Goal: Transaction & Acquisition: Purchase product/service

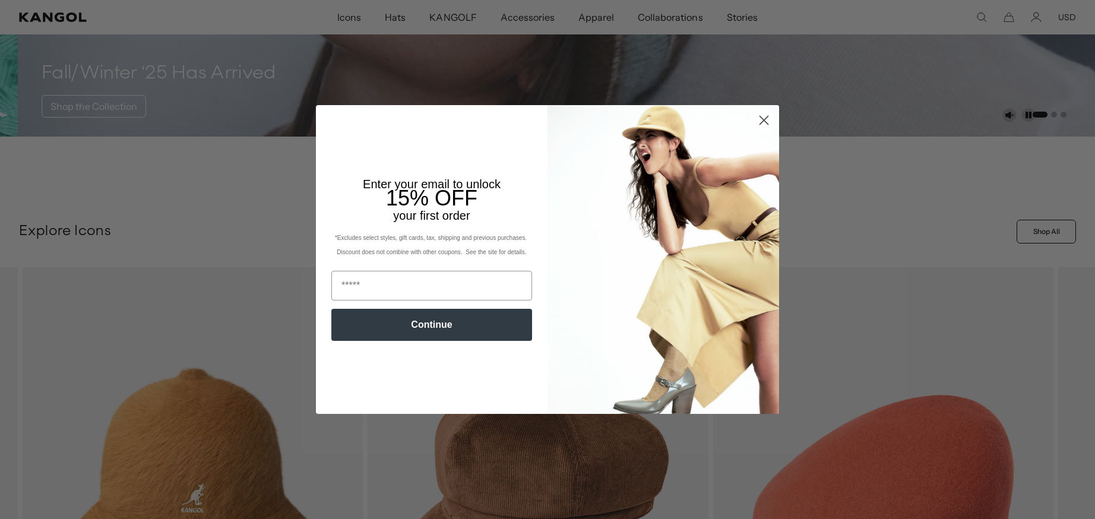
click at [762, 121] on circle "Close dialog" at bounding box center [764, 120] width 20 height 20
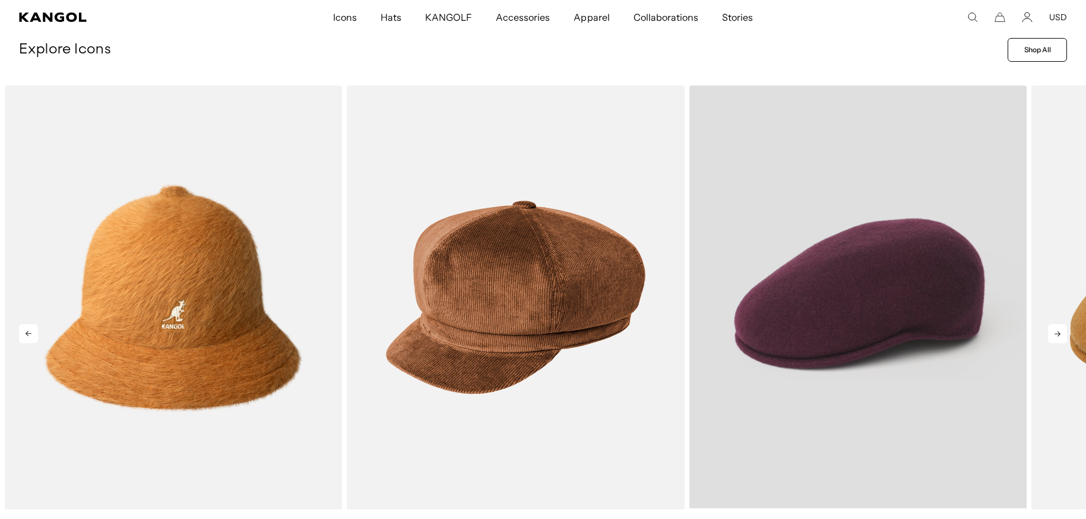
scroll to position [0, 245]
click at [884, 270] on video "Wool 504" at bounding box center [858, 297] width 337 height 423
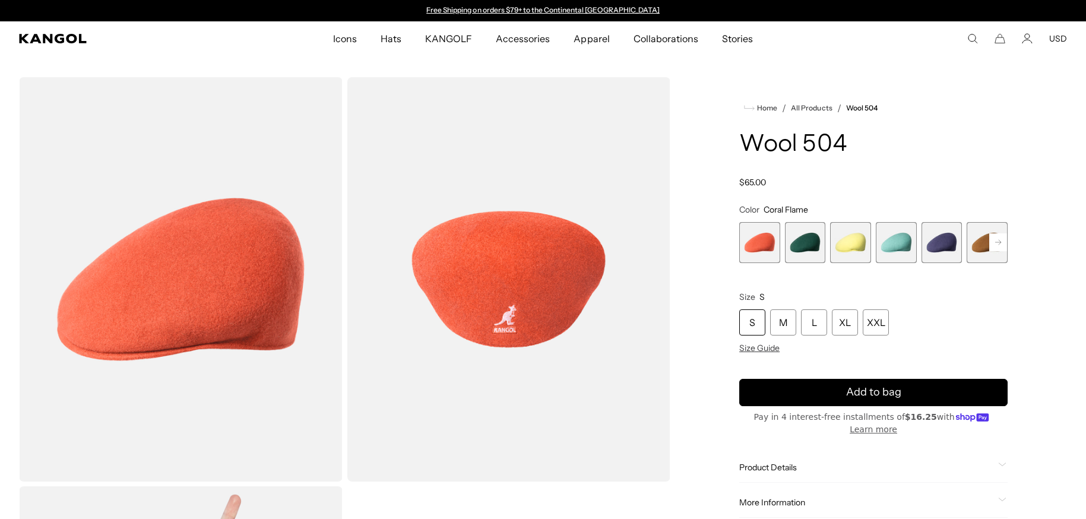
click at [806, 238] on span "2 of 21" at bounding box center [805, 242] width 41 height 41
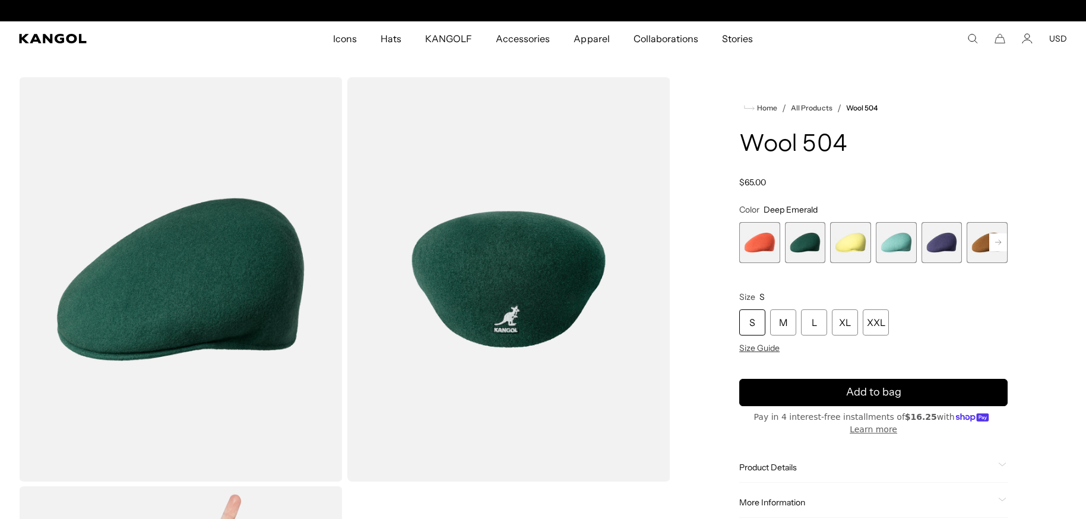
scroll to position [0, 245]
click at [895, 247] on span "4 of 21" at bounding box center [896, 242] width 41 height 41
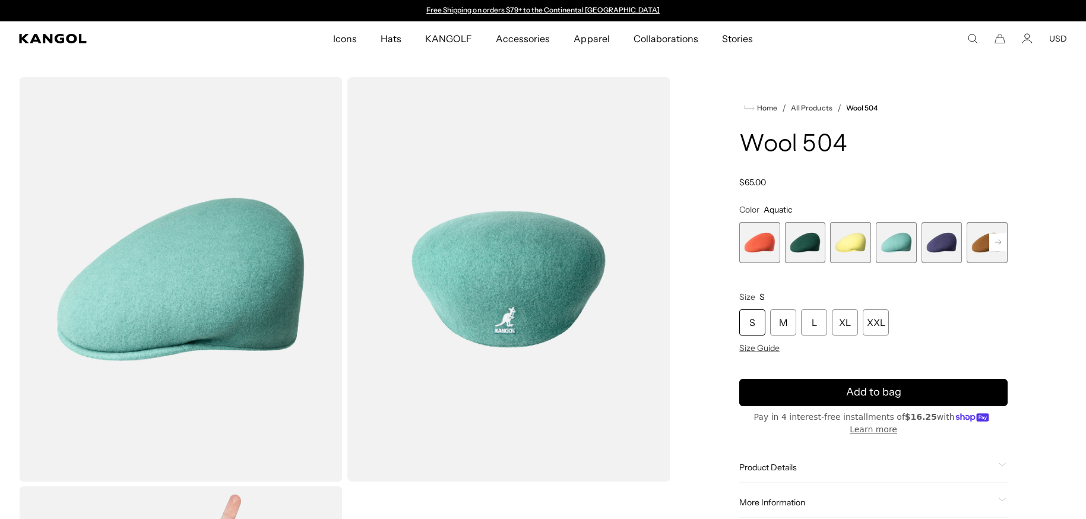
click at [946, 244] on span "5 of 21" at bounding box center [942, 242] width 41 height 41
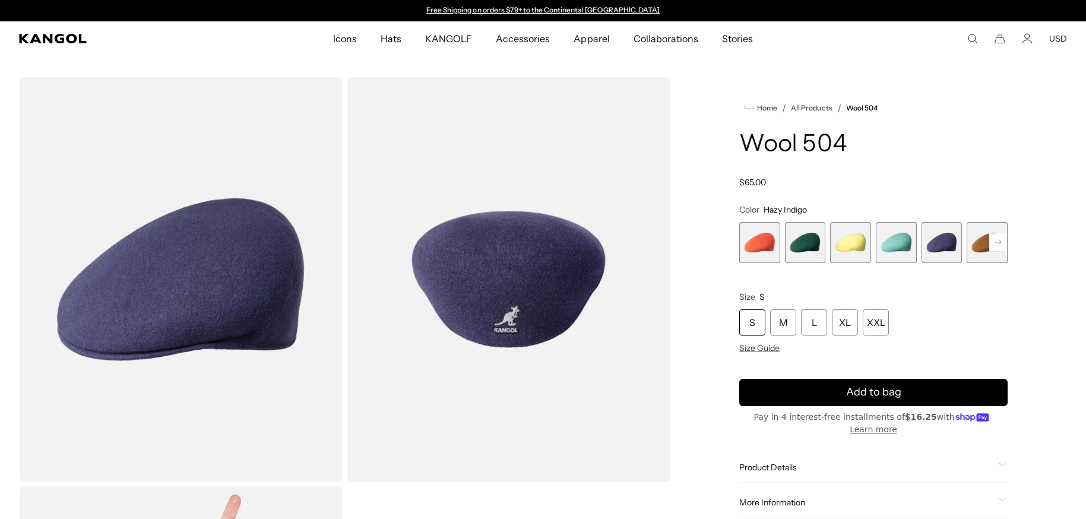
click at [980, 246] on span "6 of 21" at bounding box center [987, 242] width 41 height 41
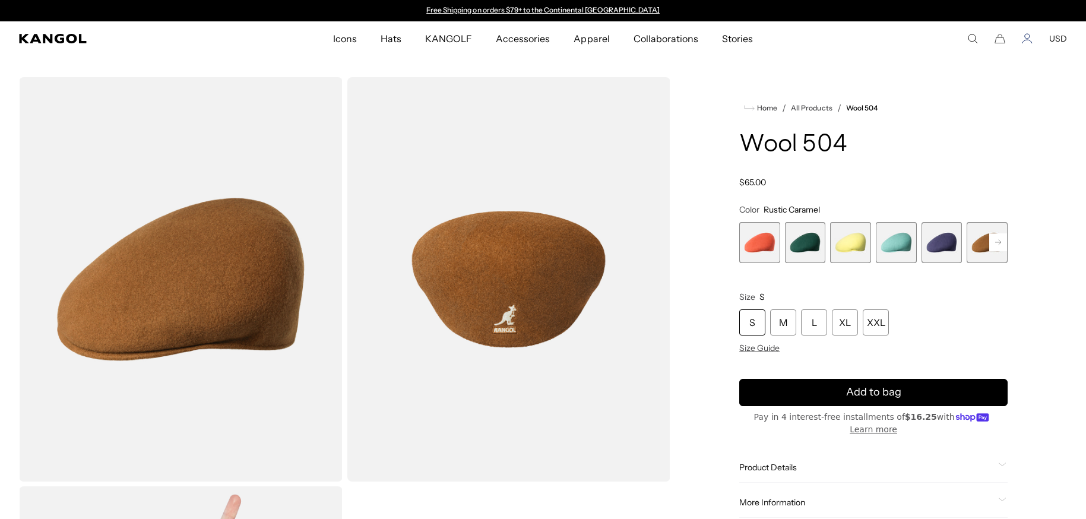
click at [1028, 36] on icon "Account" at bounding box center [1027, 38] width 11 height 11
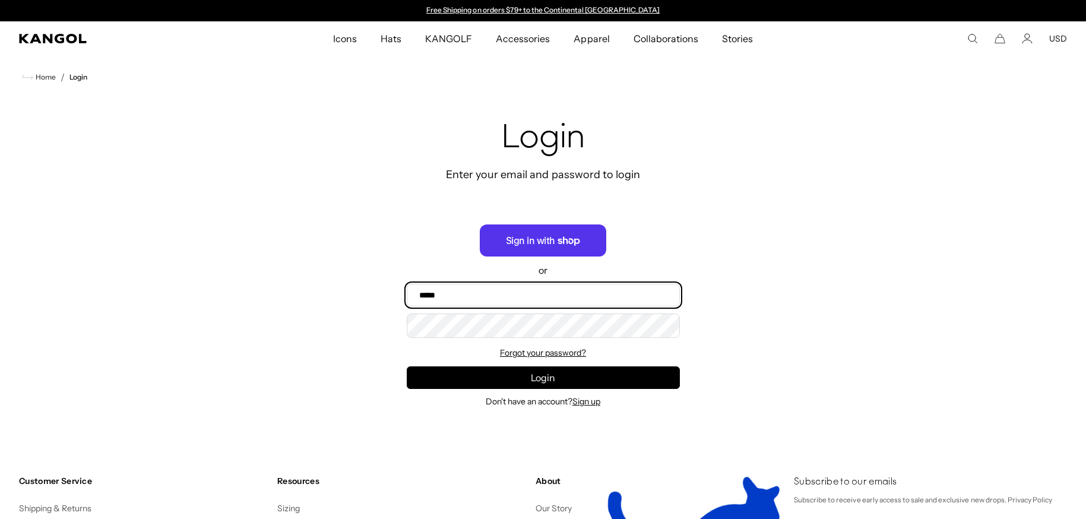
click at [445, 294] on input "Email" at bounding box center [543, 295] width 273 height 23
click at [456, 294] on input "Email" at bounding box center [543, 295] width 273 height 23
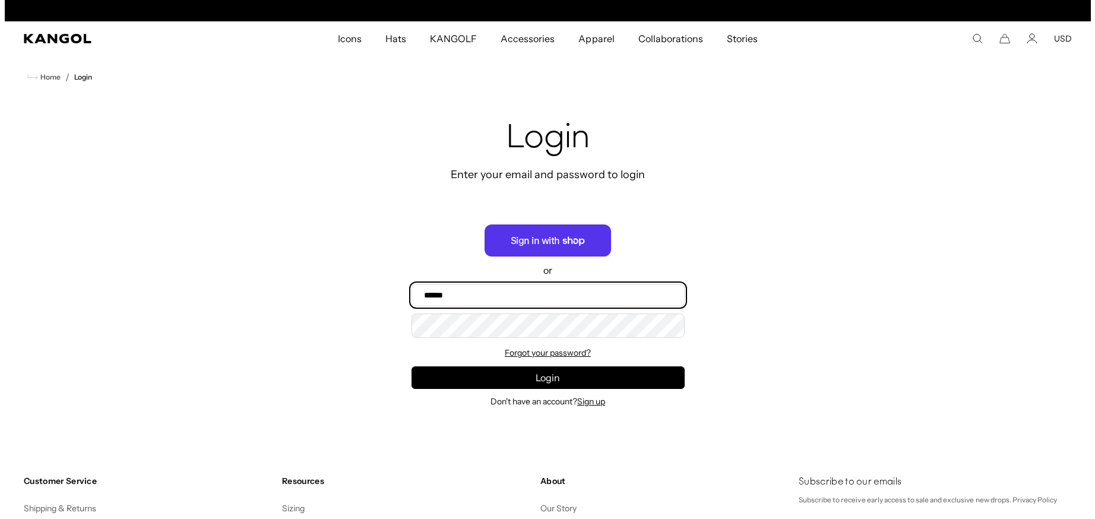
scroll to position [0, 245]
type input "**********"
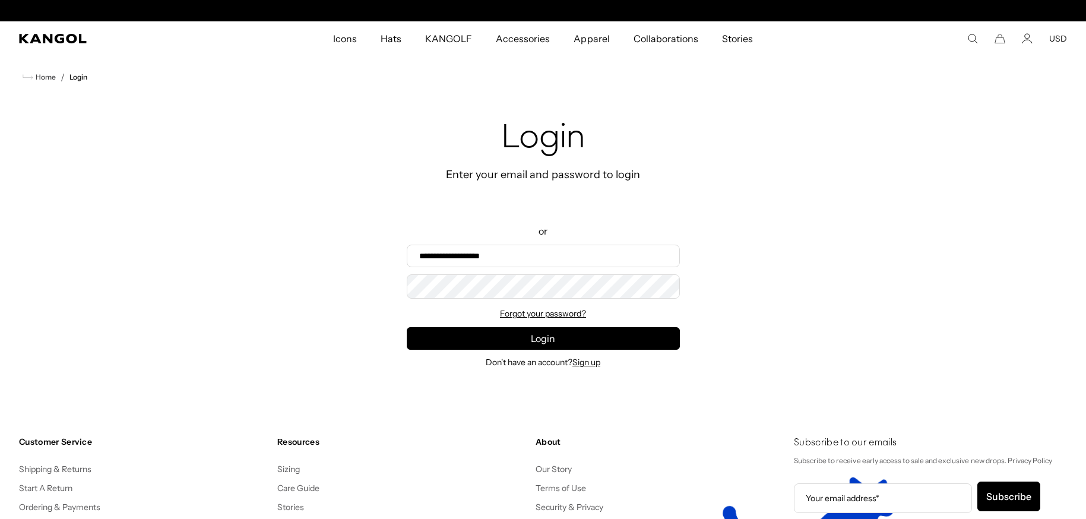
scroll to position [0, 0]
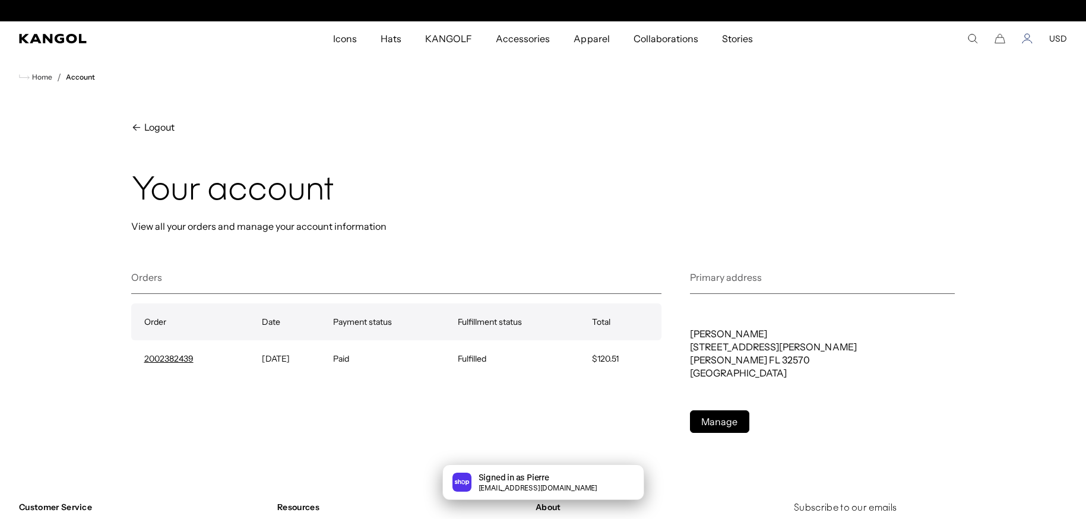
scroll to position [0, 245]
click at [1028, 40] on icon "Account" at bounding box center [1027, 38] width 11 height 11
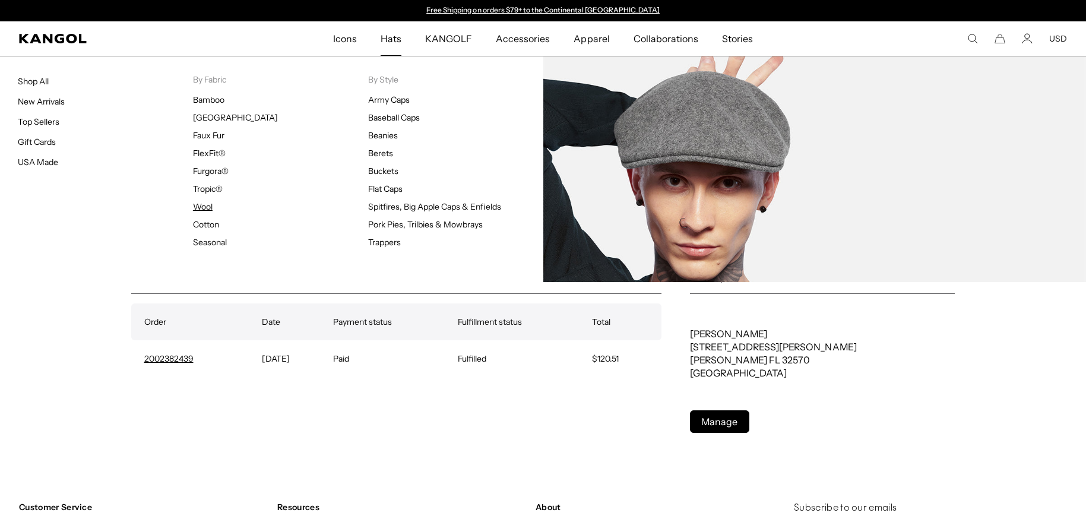
click at [203, 207] on link "Wool" at bounding box center [203, 206] width 20 height 11
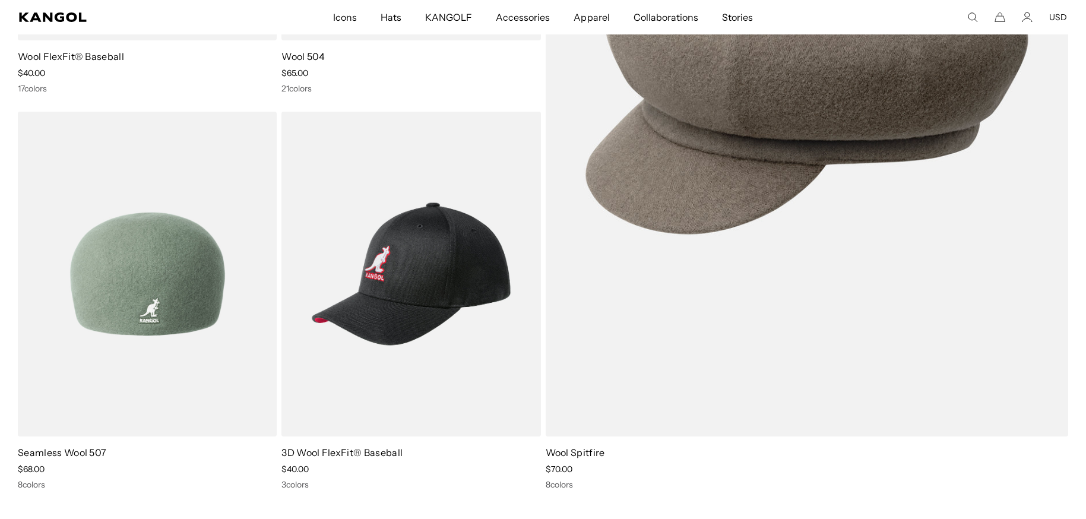
click at [134, 279] on img at bounding box center [147, 274] width 259 height 325
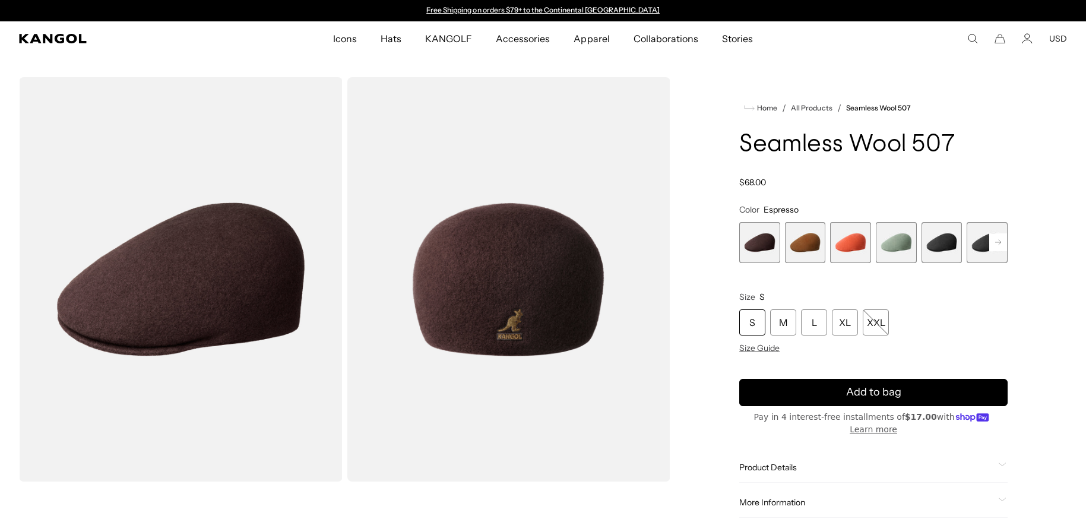
click at [808, 242] on span "2 of 9" at bounding box center [805, 242] width 41 height 41
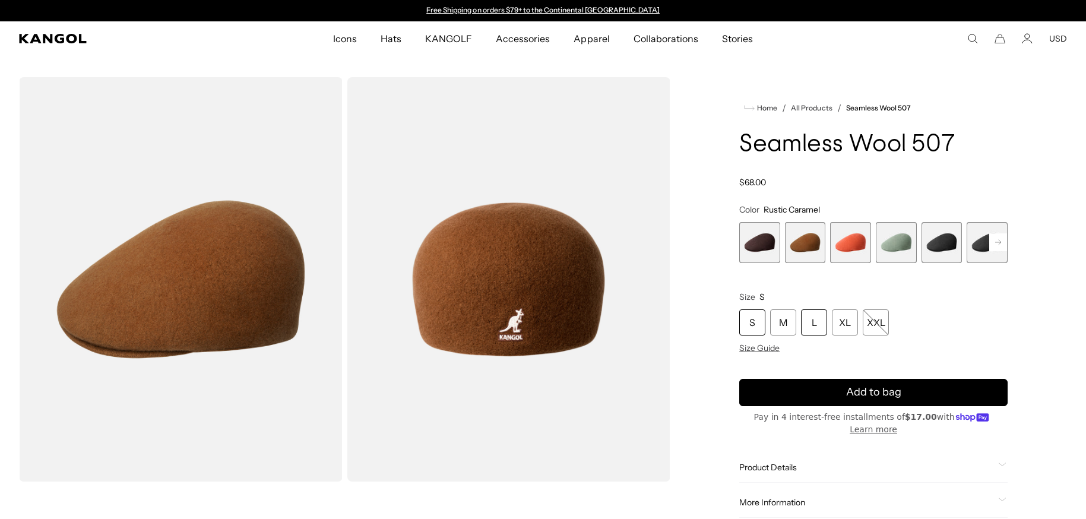
click at [813, 323] on div "L" at bounding box center [814, 322] width 26 height 26
click at [812, 323] on div "L" at bounding box center [814, 322] width 26 height 26
click at [807, 320] on div "L" at bounding box center [814, 322] width 26 height 26
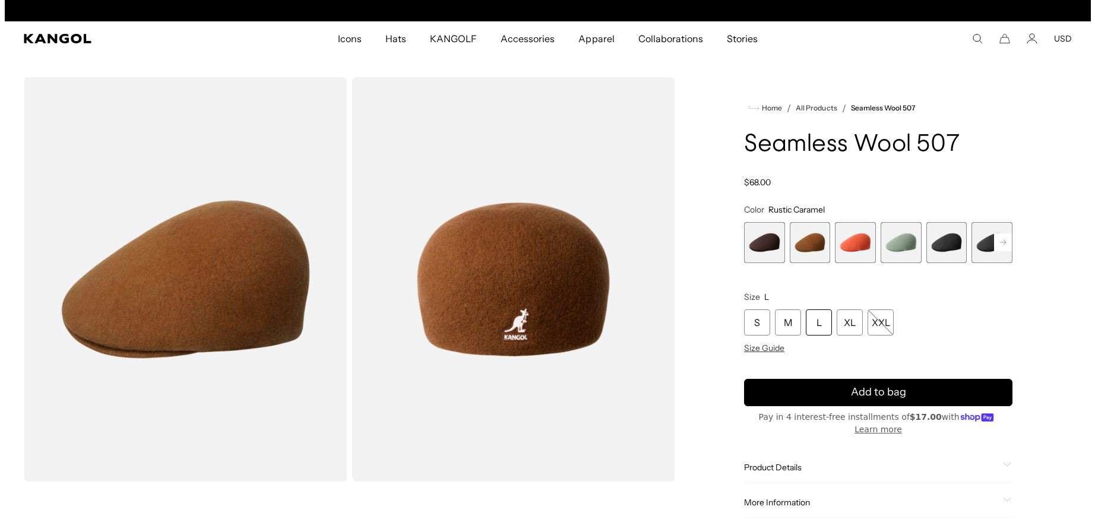
scroll to position [0, 0]
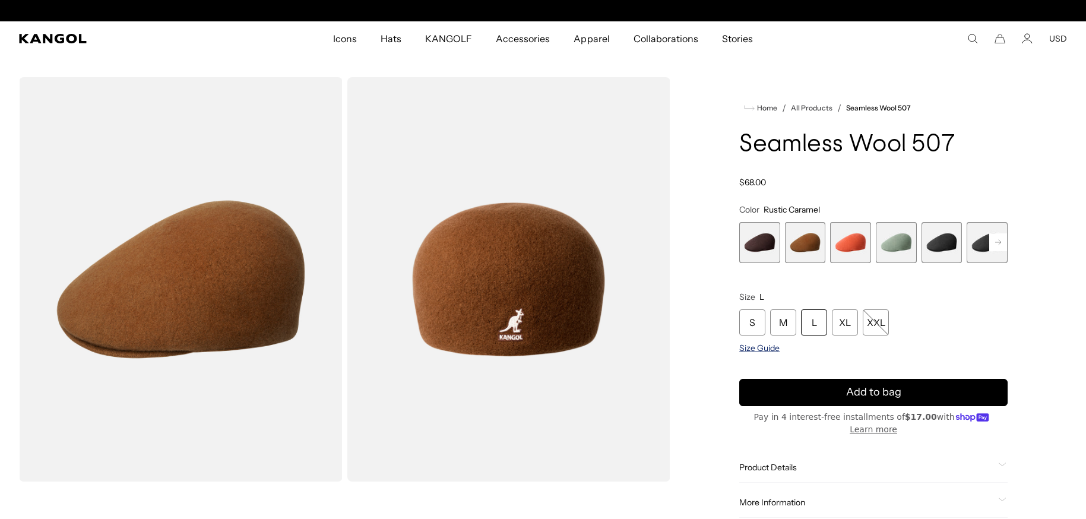
click at [750, 347] on span "Size Guide" at bounding box center [759, 348] width 40 height 11
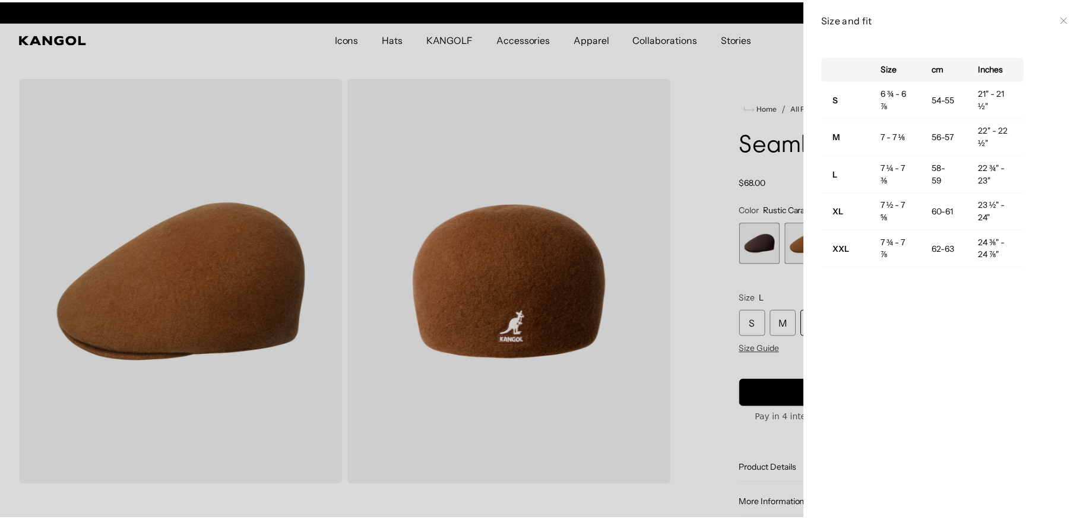
scroll to position [0, 245]
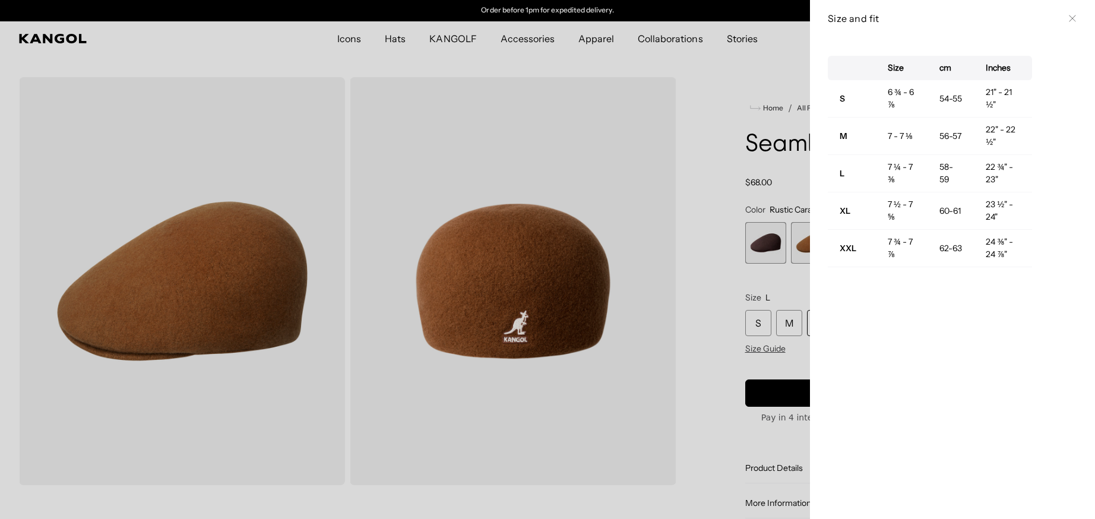
click at [686, 179] on div at bounding box center [547, 259] width 1095 height 519
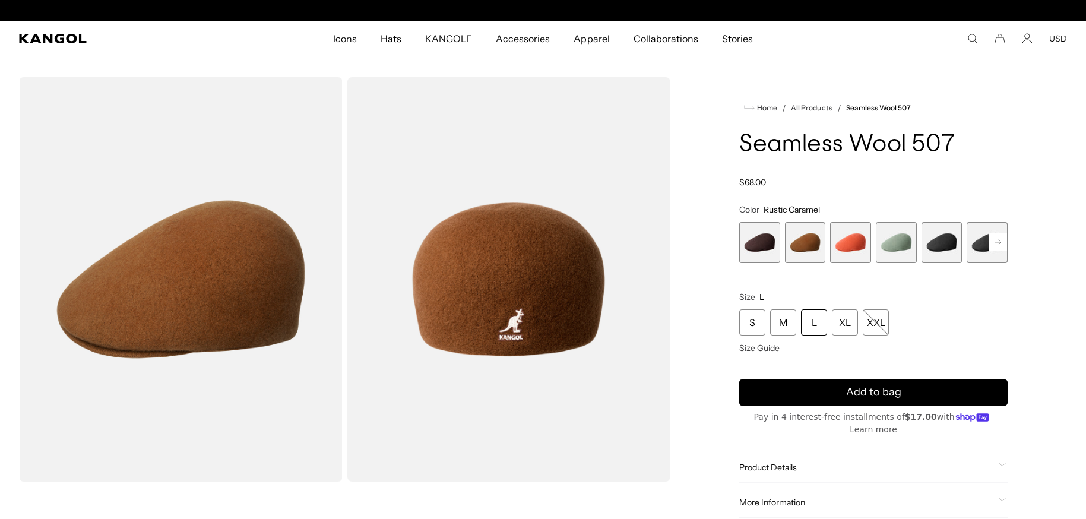
scroll to position [0, 0]
click at [813, 323] on div "L" at bounding box center [814, 322] width 26 height 26
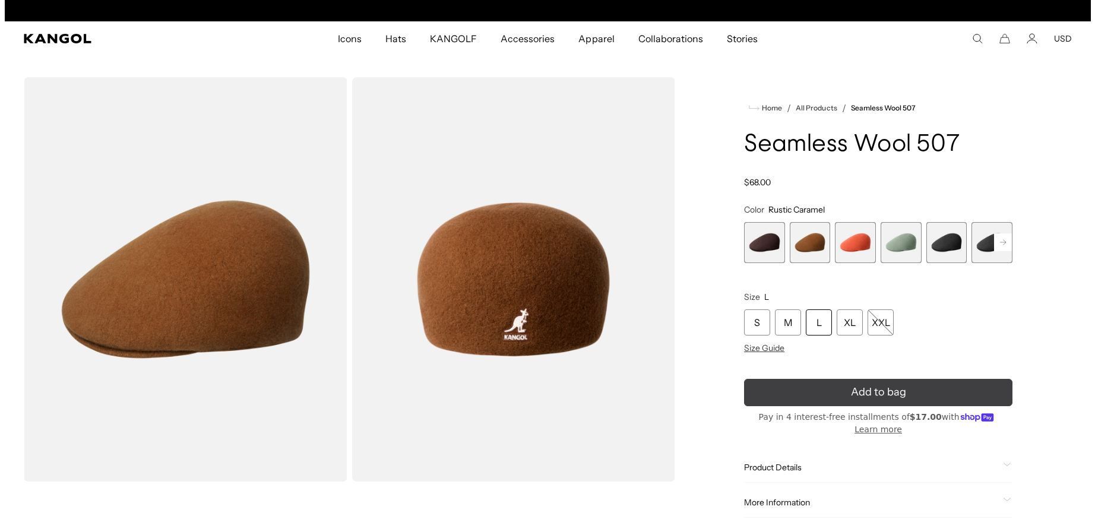
scroll to position [0, 245]
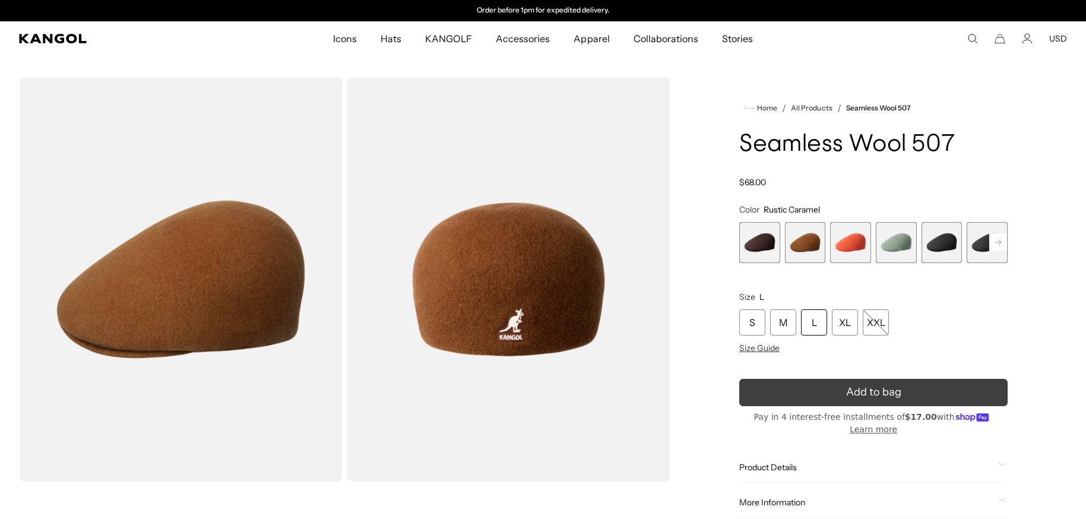
click at [844, 395] on button "Add to bag" at bounding box center [873, 392] width 268 height 27
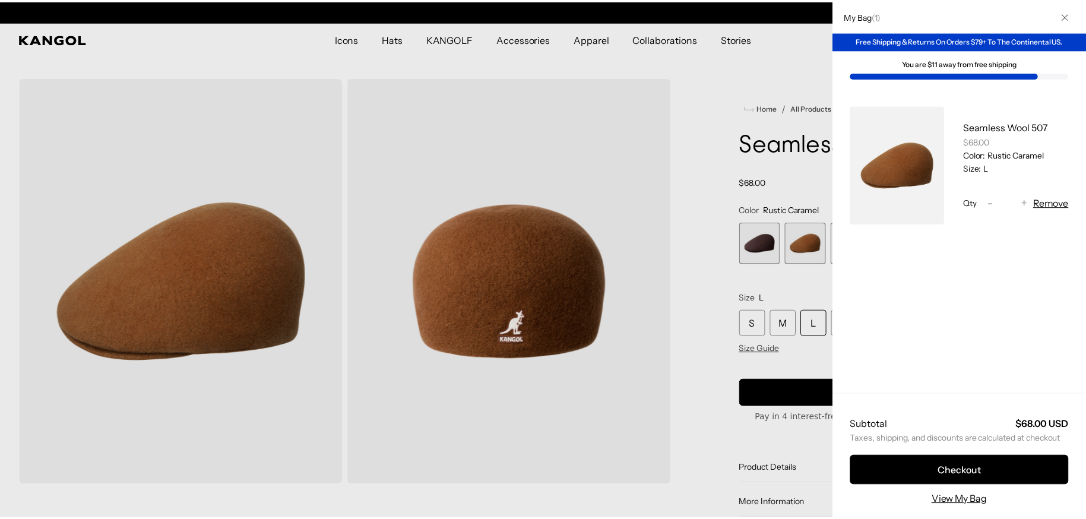
scroll to position [0, 0]
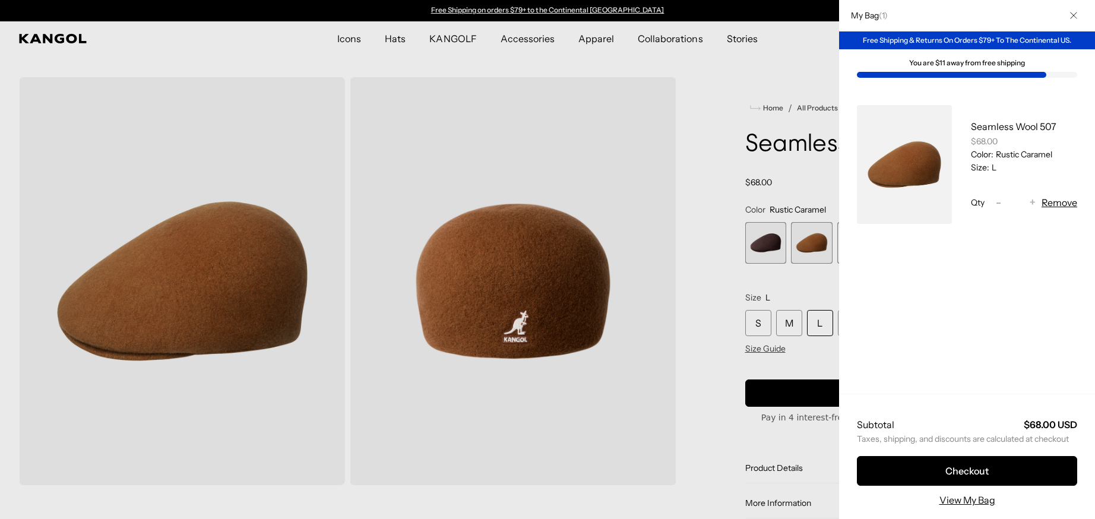
click at [1073, 15] on icon "Close" at bounding box center [1073, 15] width 7 height 7
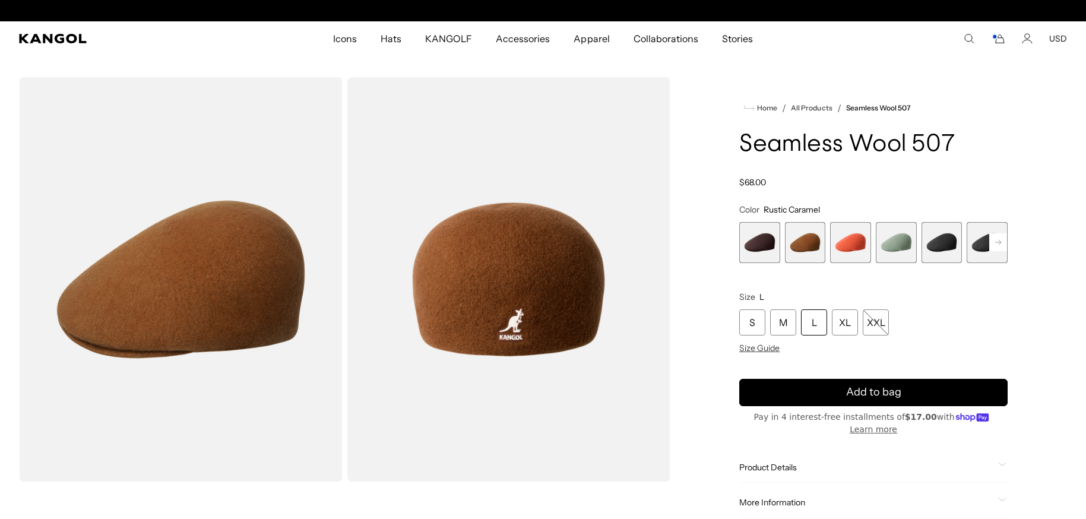
scroll to position [0, 245]
click at [855, 244] on span "3 of 9" at bounding box center [850, 242] width 41 height 41
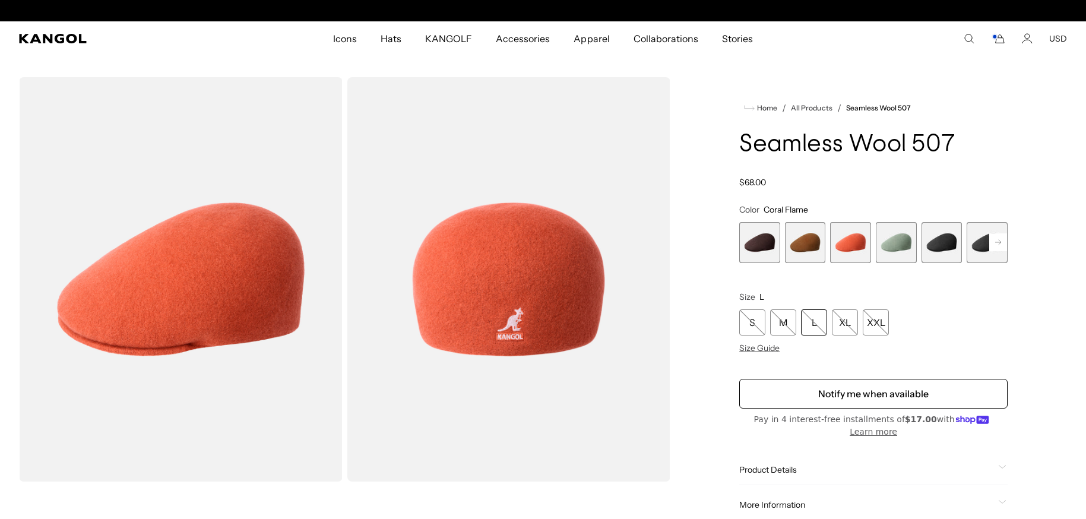
scroll to position [0, 245]
click at [893, 243] on span "4 of 9" at bounding box center [896, 242] width 41 height 41
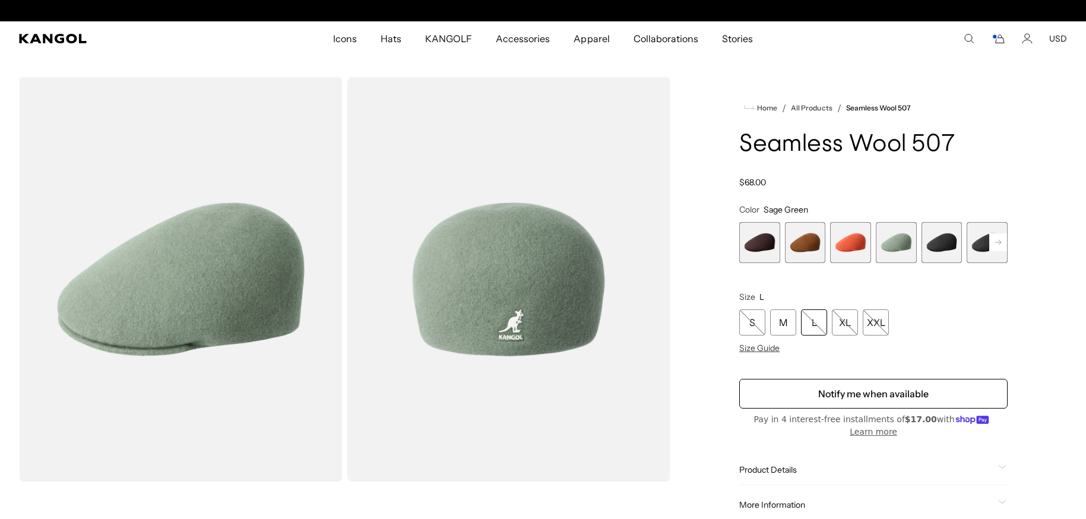
scroll to position [0, 245]
click at [1001, 249] on rect at bounding box center [999, 242] width 18 height 18
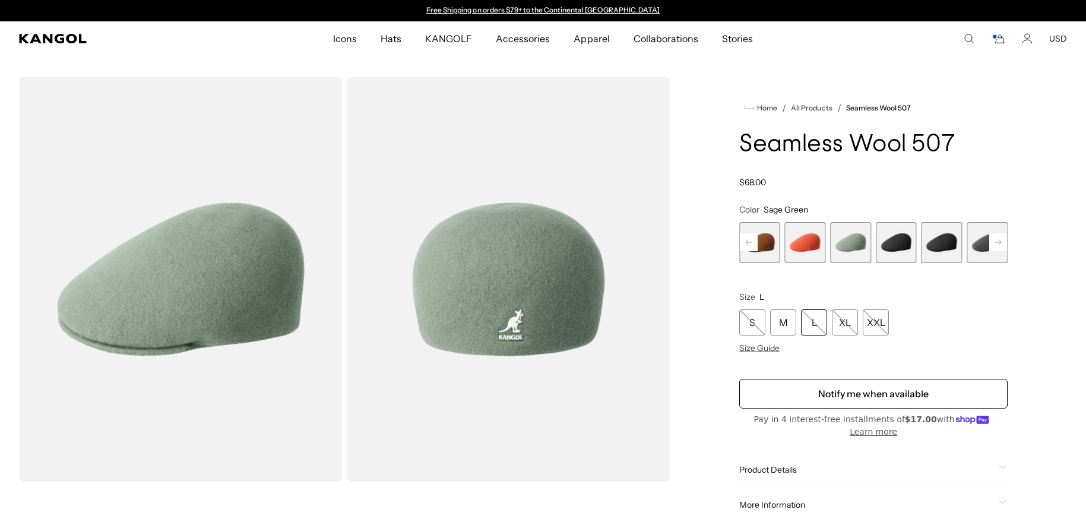
click at [894, 248] on span "5 of 9" at bounding box center [896, 242] width 41 height 41
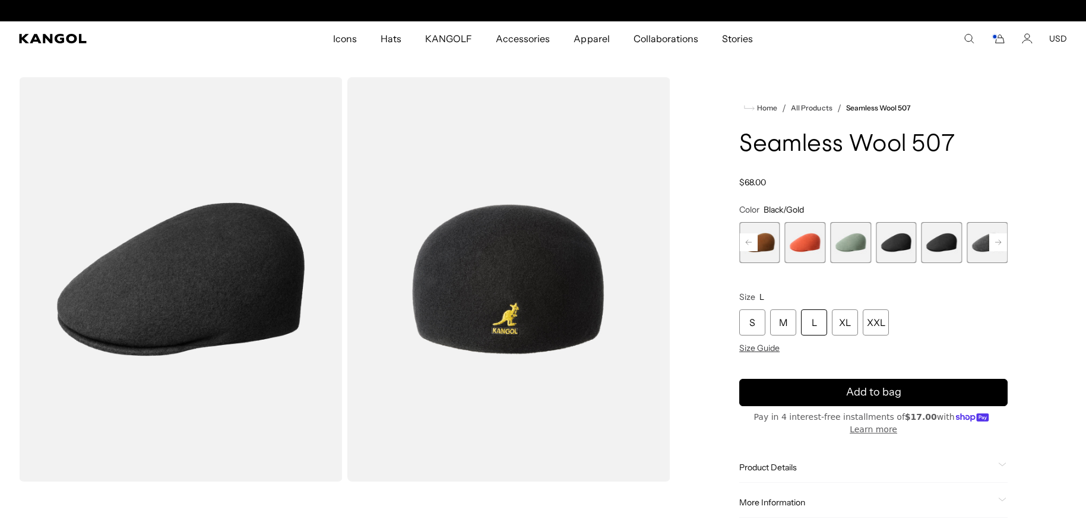
scroll to position [0, 245]
click at [947, 243] on span "6 of 9" at bounding box center [942, 242] width 41 height 41
click at [998, 240] on rect at bounding box center [999, 242] width 18 height 18
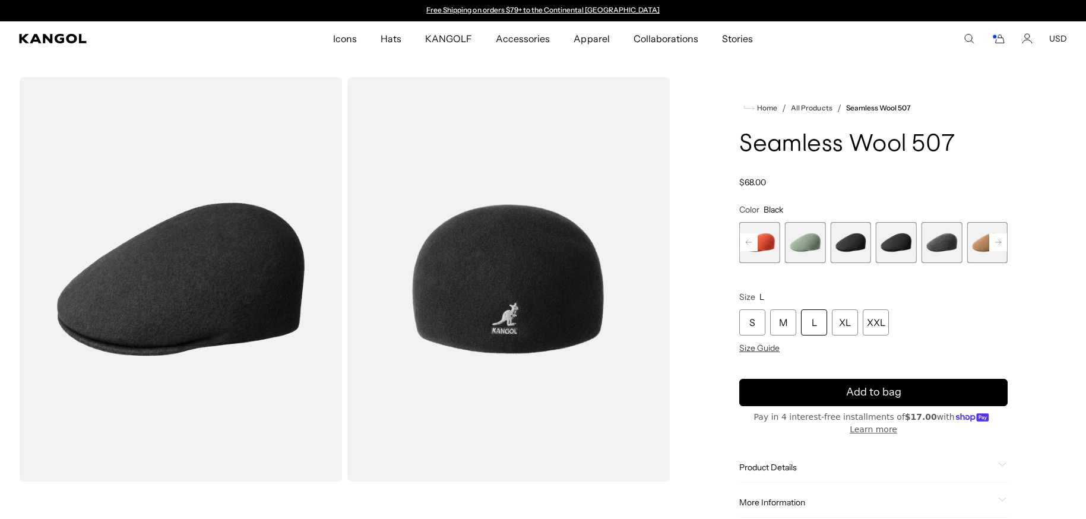
click at [937, 244] on span "7 of 9" at bounding box center [942, 242] width 41 height 41
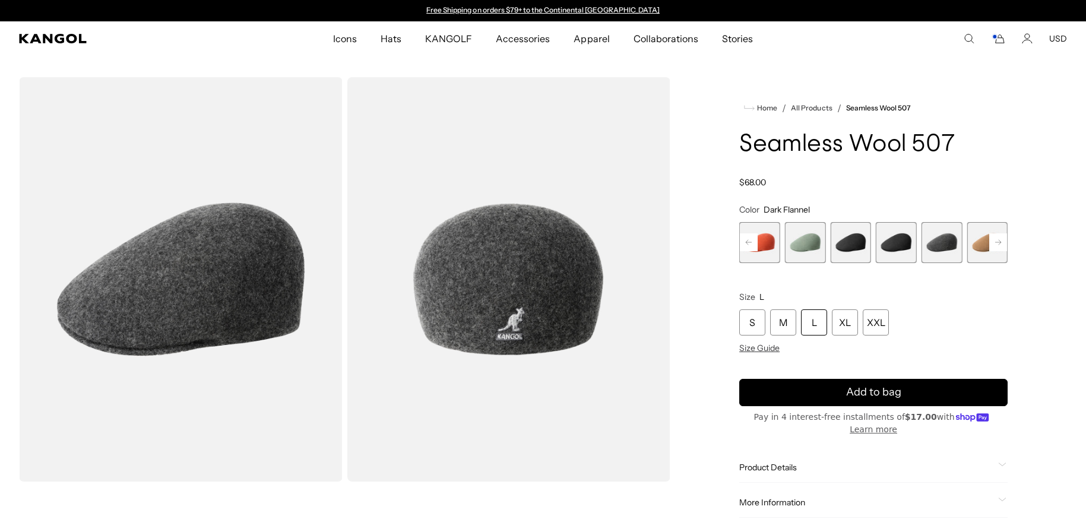
click at [811, 323] on div "L" at bounding box center [814, 322] width 26 height 26
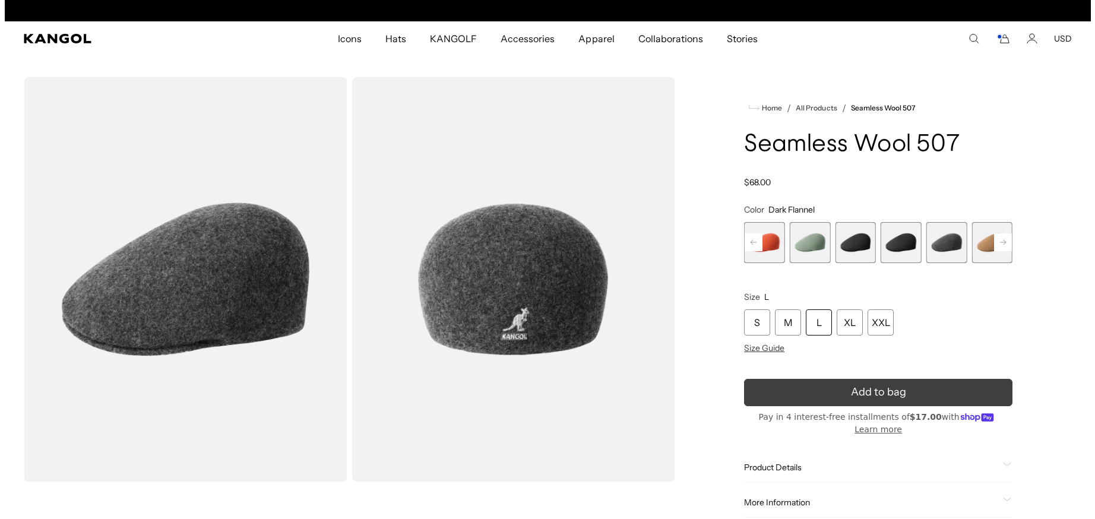
scroll to position [0, 245]
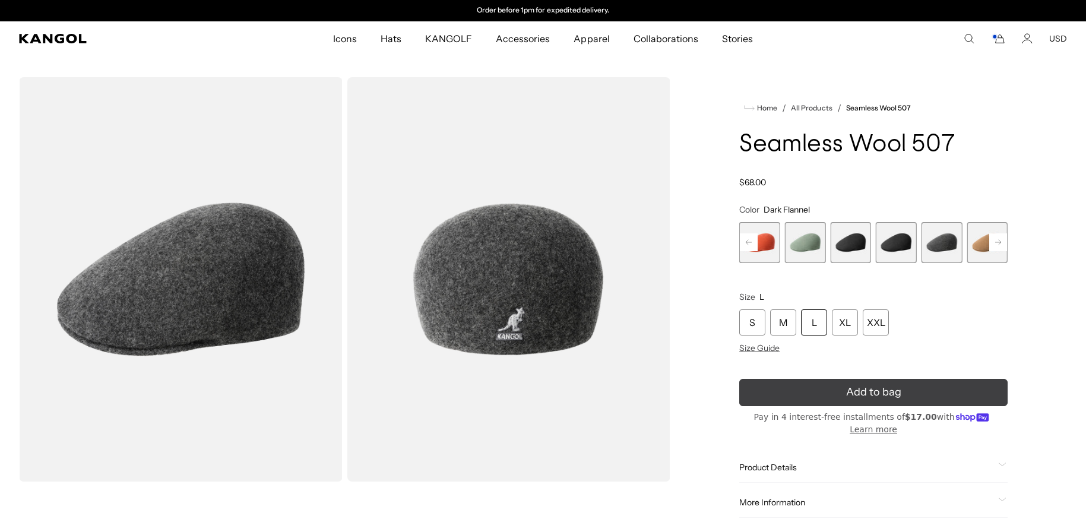
click at [851, 393] on span "Add to bag" at bounding box center [873, 392] width 55 height 16
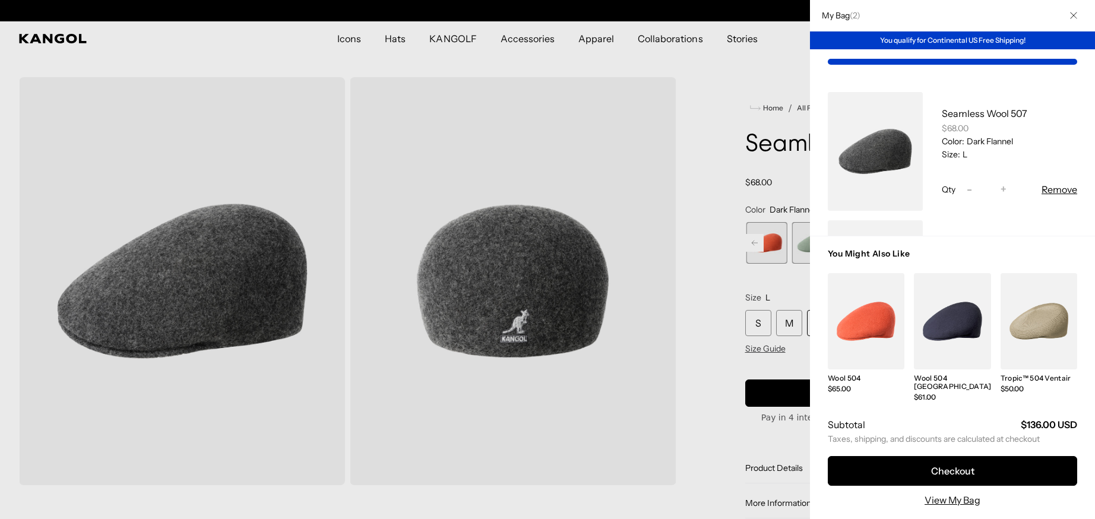
scroll to position [0, 0]
click at [959, 502] on link "View My Bag" at bounding box center [953, 500] width 56 height 14
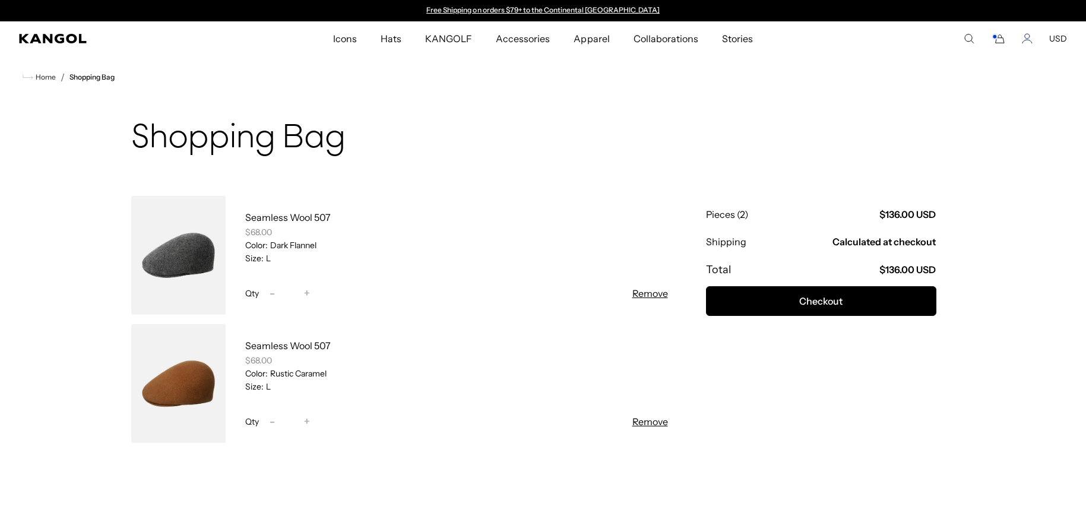
click at [1030, 37] on icon "Account" at bounding box center [1027, 38] width 11 height 11
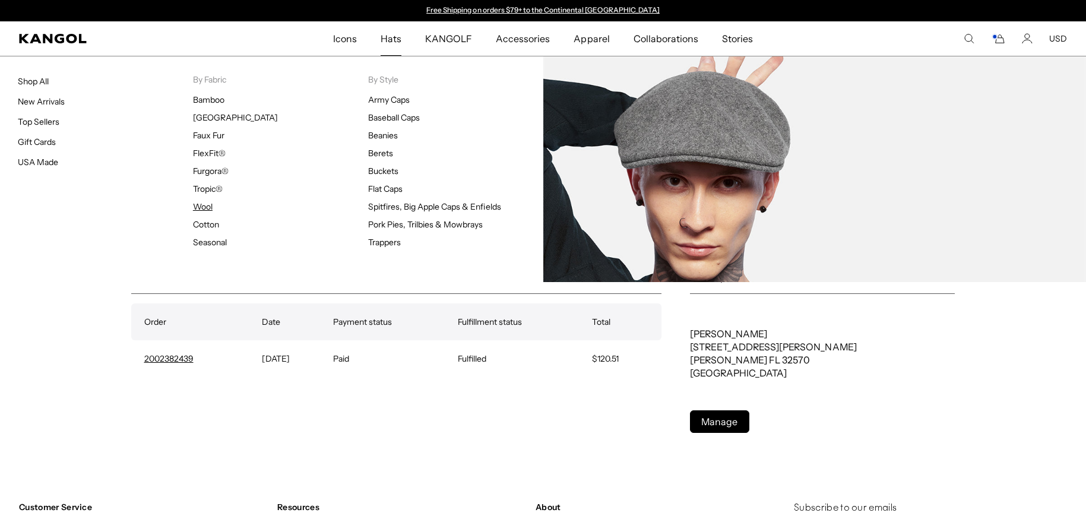
click at [198, 206] on link "Wool" at bounding box center [203, 206] width 20 height 11
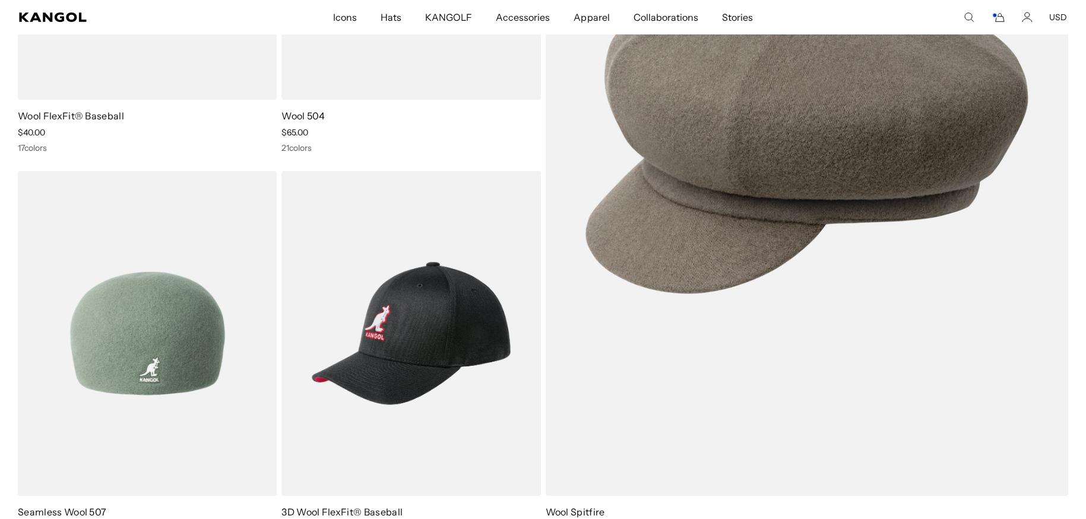
click at [169, 326] on img at bounding box center [147, 333] width 259 height 325
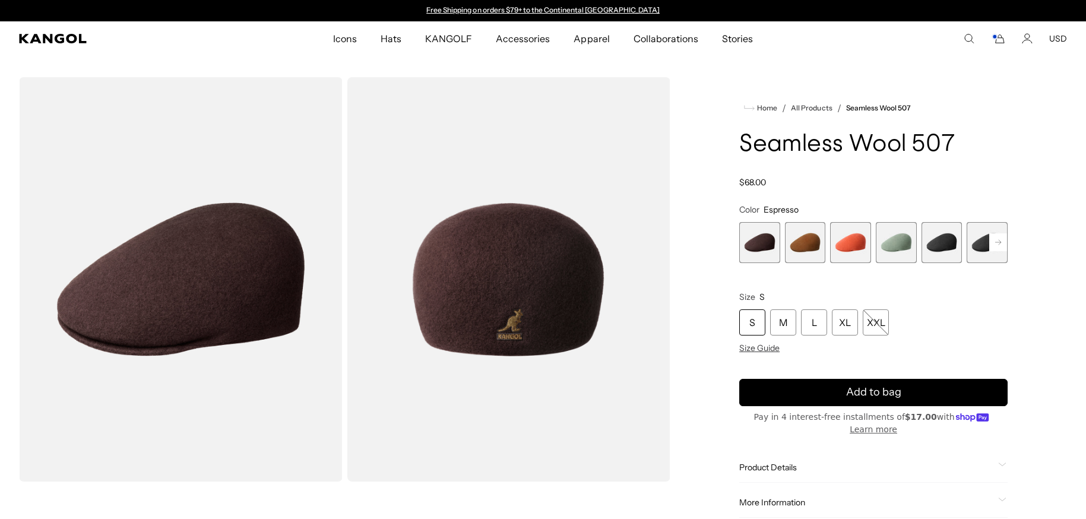
click at [999, 245] on rect at bounding box center [999, 242] width 18 height 18
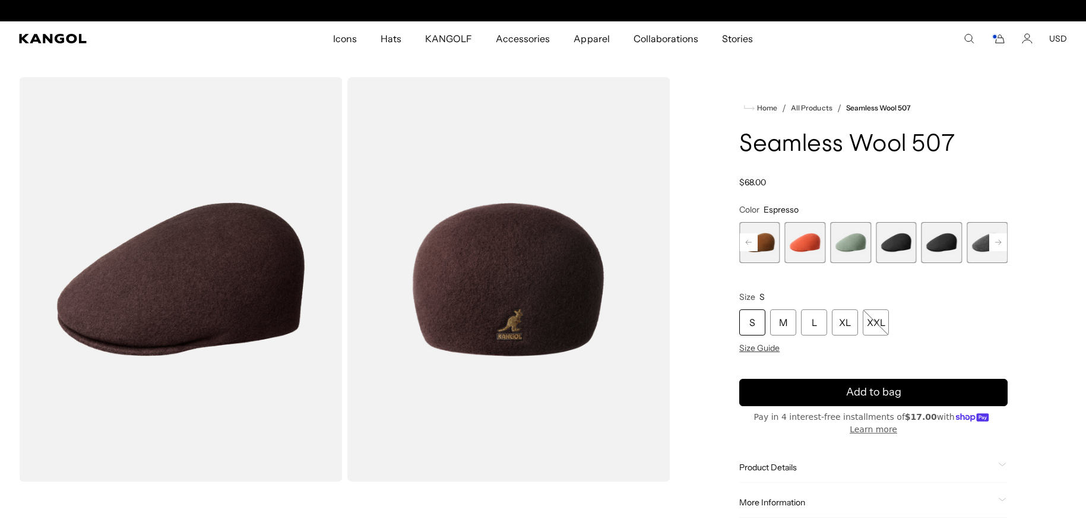
click at [999, 245] on rect at bounding box center [999, 242] width 18 height 18
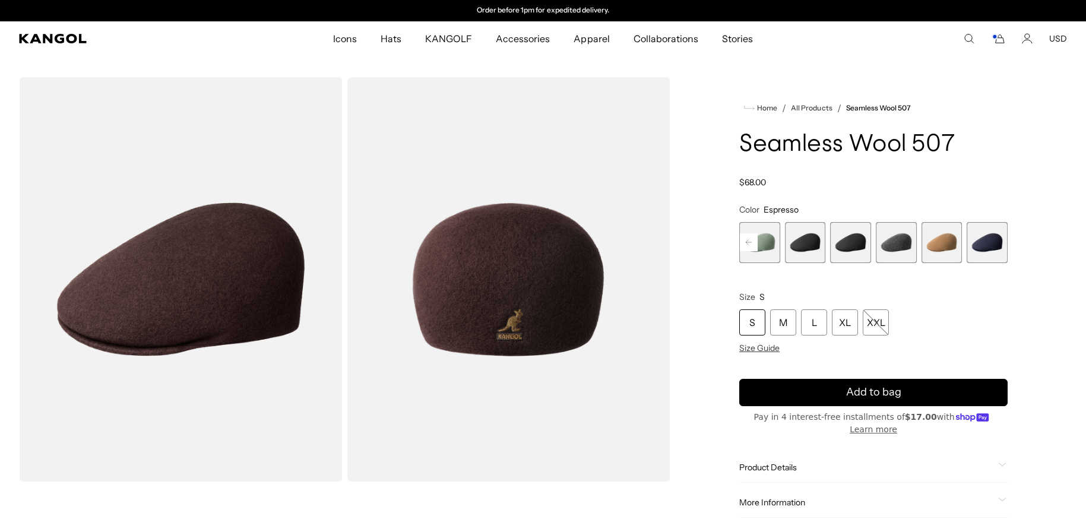
click at [903, 245] on span "7 of 9" at bounding box center [896, 242] width 41 height 41
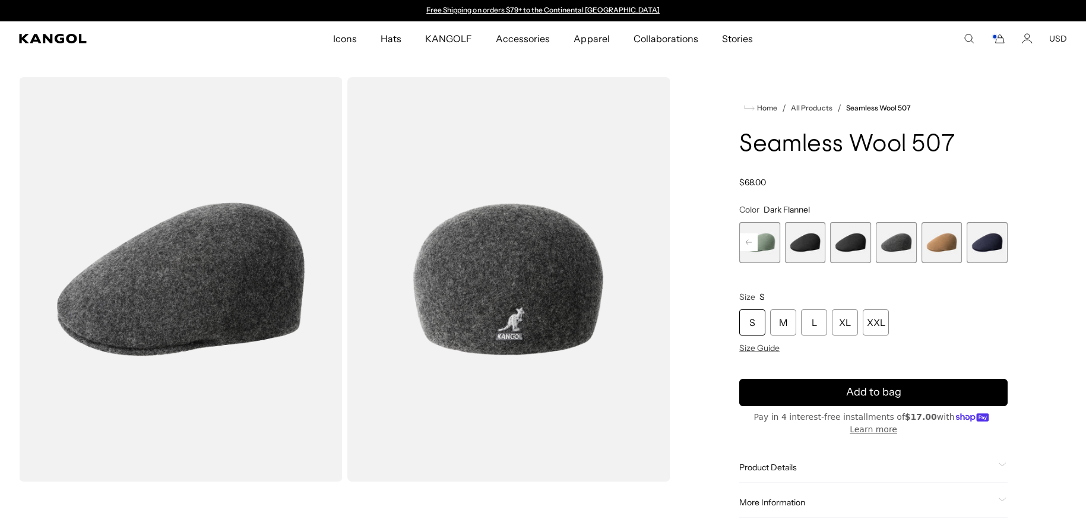
click at [936, 241] on span "8 of 9" at bounding box center [942, 242] width 41 height 41
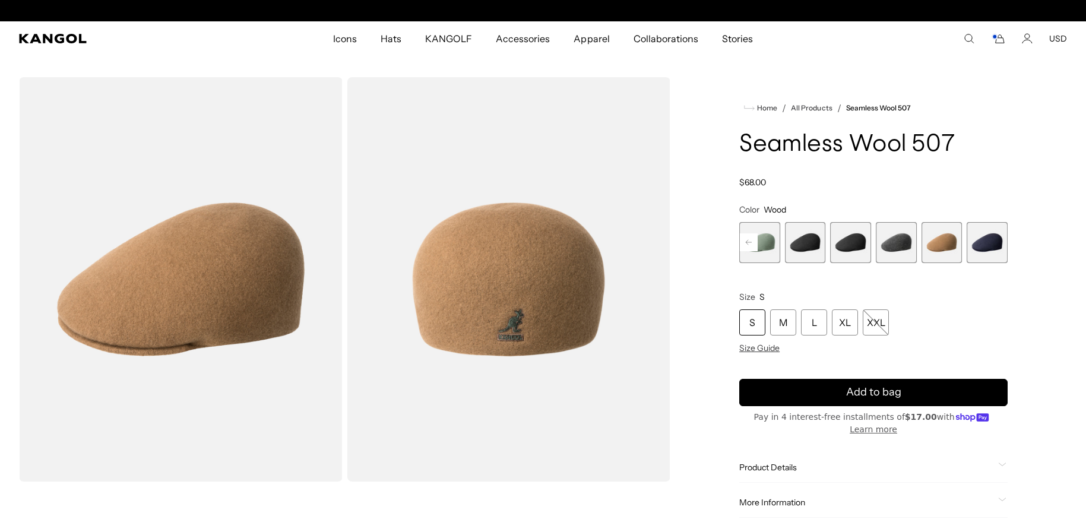
scroll to position [0, 245]
click at [814, 319] on div "L" at bounding box center [814, 322] width 26 height 26
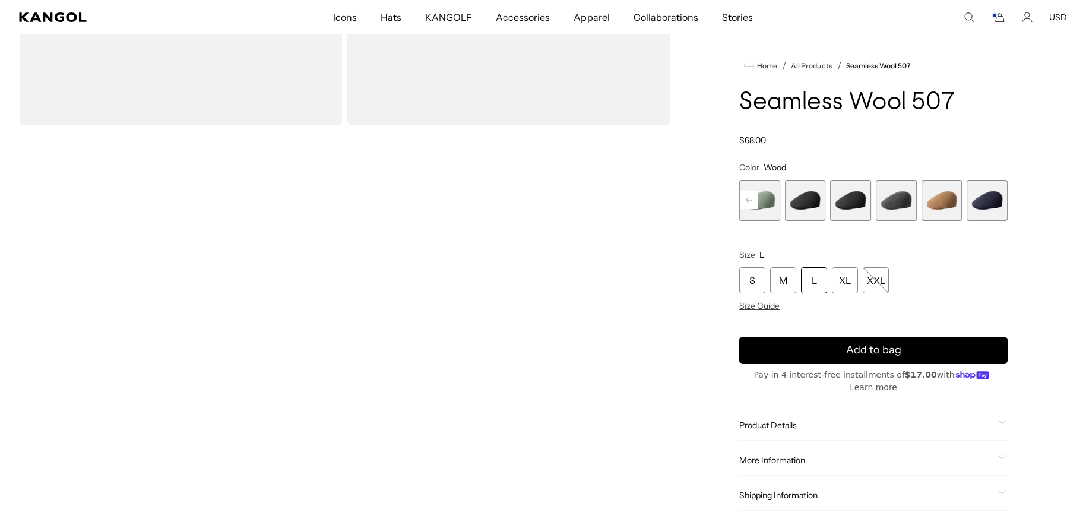
scroll to position [297, 0]
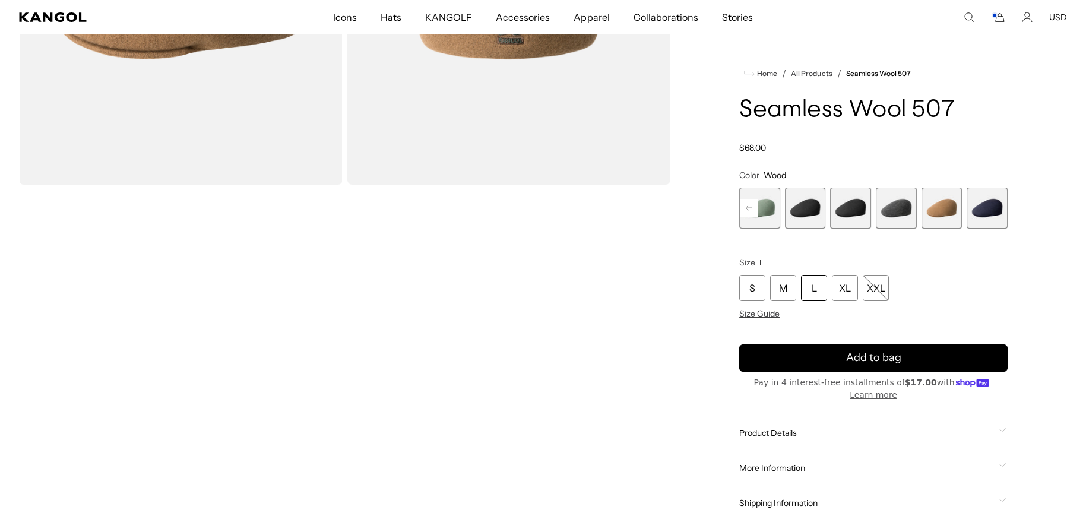
click at [994, 206] on span "9 of 9" at bounding box center [987, 208] width 41 height 41
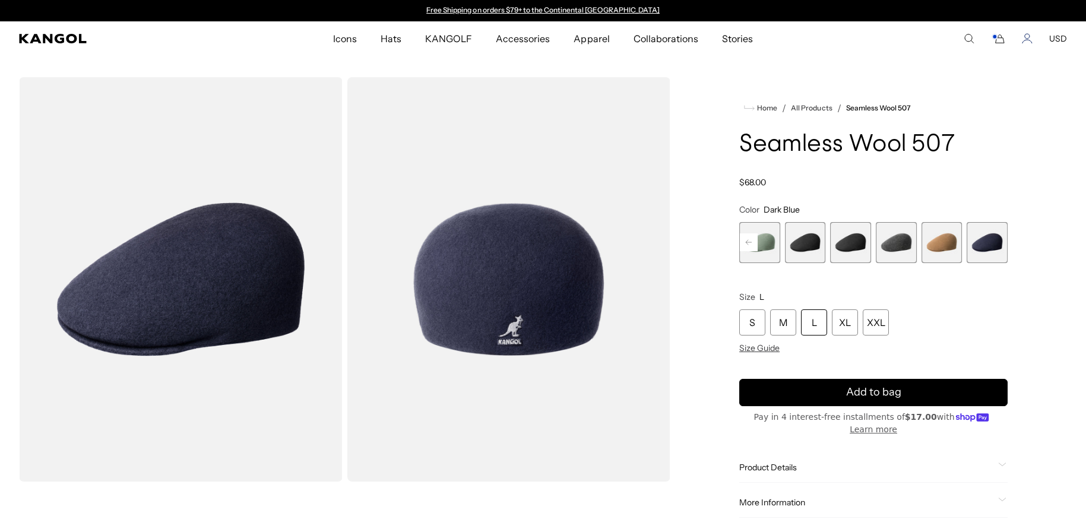
click at [1029, 42] on icon "Account" at bounding box center [1027, 38] width 11 height 11
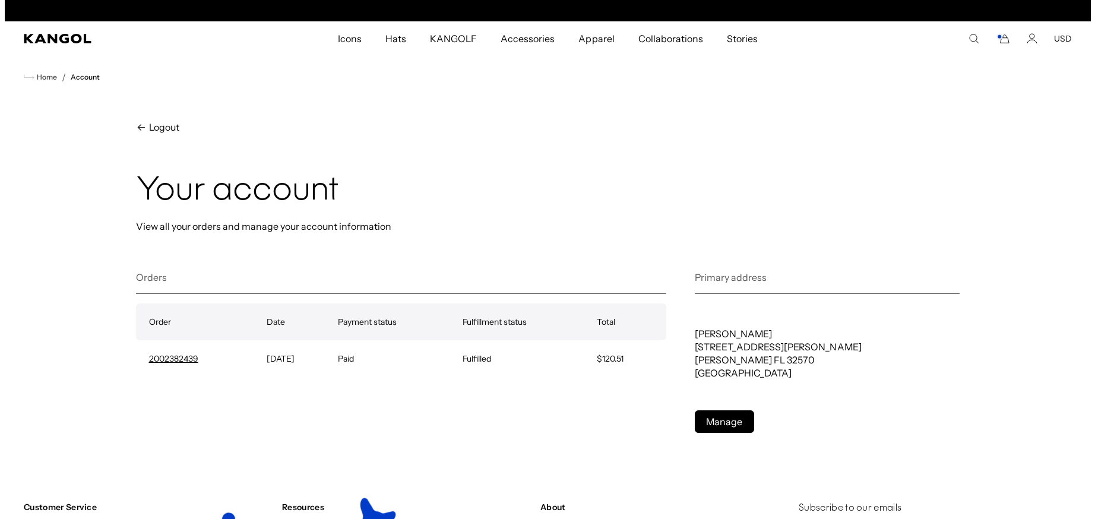
scroll to position [0, 245]
click at [998, 41] on icon "Cart" at bounding box center [998, 38] width 14 height 11
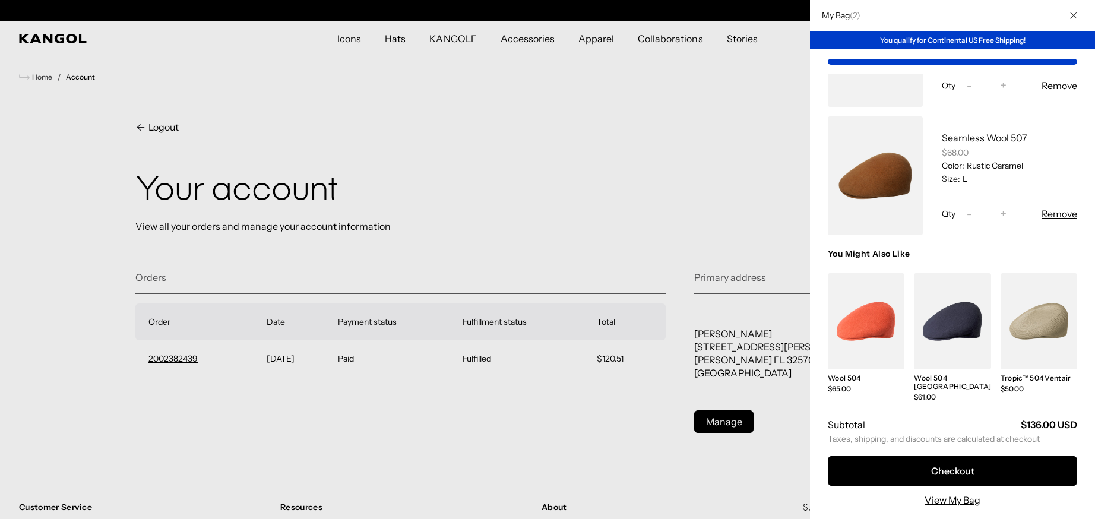
scroll to position [0, 0]
click at [536, 128] on div at bounding box center [547, 259] width 1095 height 519
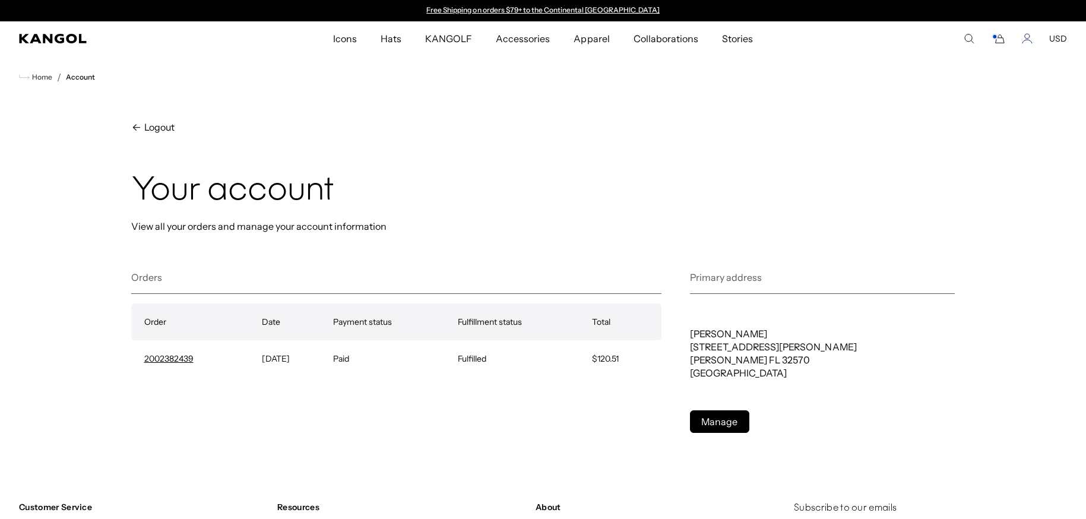
click at [1027, 37] on icon "Account" at bounding box center [1027, 38] width 11 height 11
click at [1029, 39] on icon "Account" at bounding box center [1027, 36] width 5 height 5
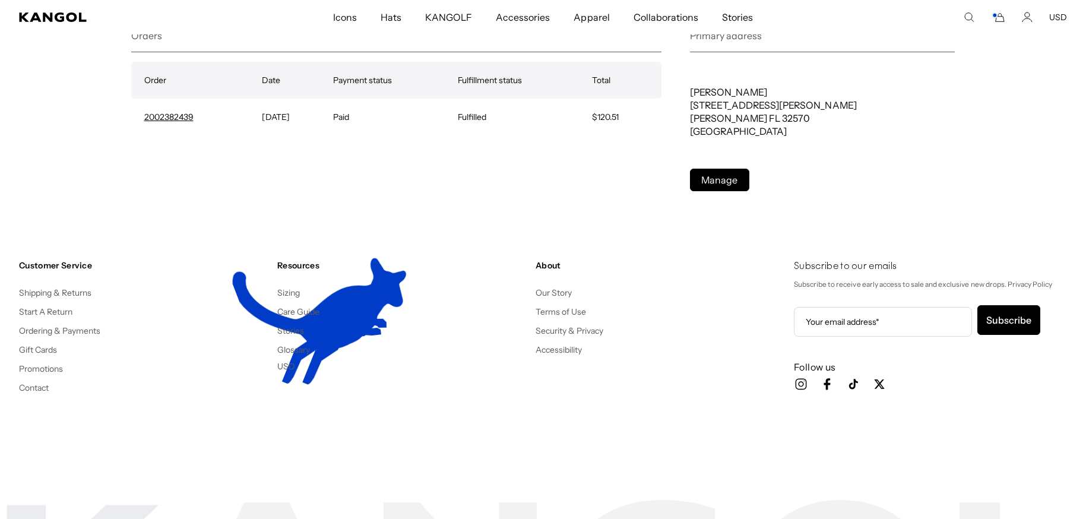
scroll to position [0, 245]
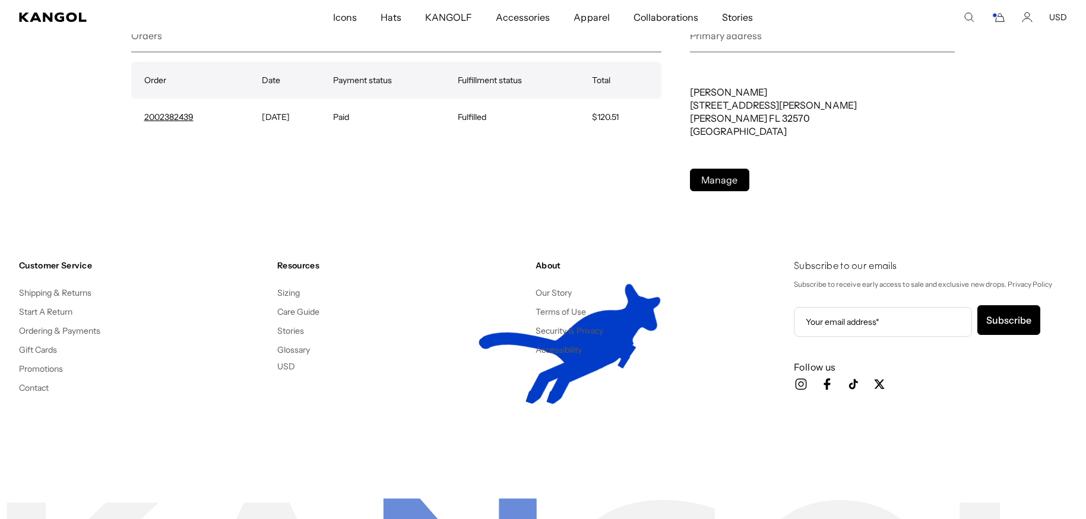
click at [1031, 17] on icon "Account" at bounding box center [1027, 17] width 11 height 11
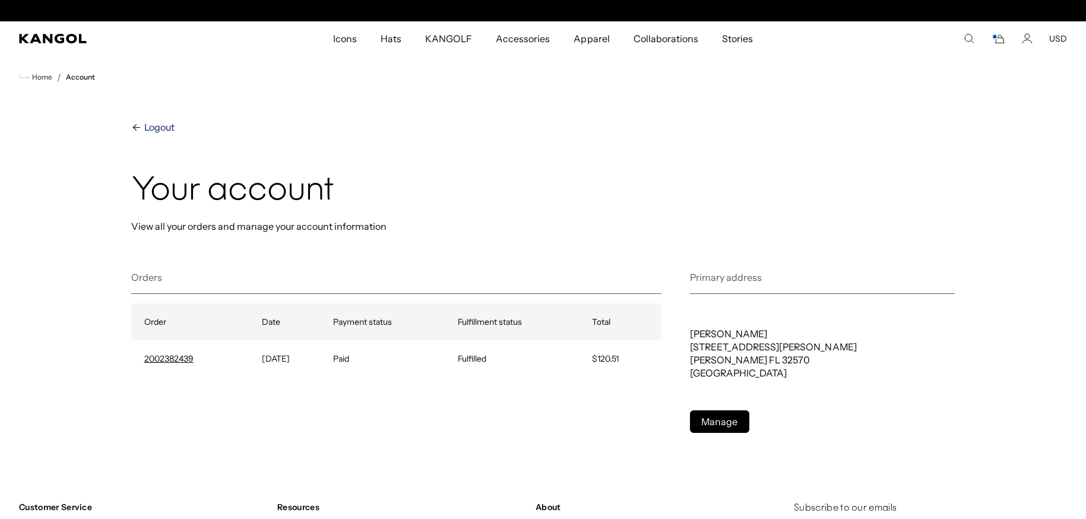
scroll to position [0, 245]
click at [159, 128] on span "Logout" at bounding box center [158, 127] width 33 height 14
